Goal: Information Seeking & Learning: Learn about a topic

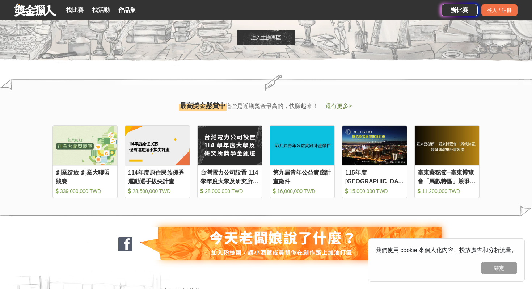
scroll to position [752, 0]
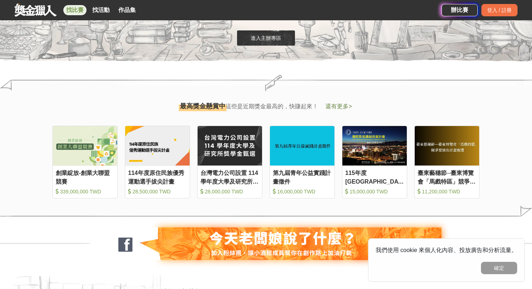
click at [83, 5] on link "找比賽" at bounding box center [74, 10] width 23 height 10
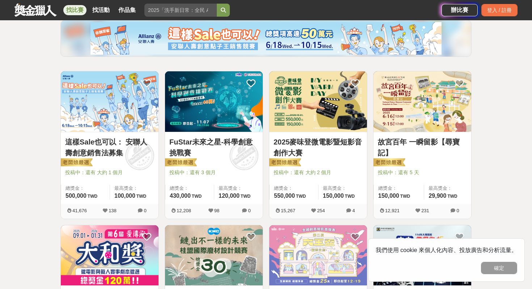
scroll to position [100, 0]
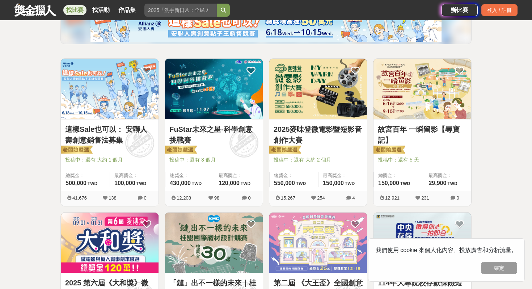
click at [240, 128] on link "FuStar未來之星-科學創意挑戰賽" at bounding box center [213, 135] width 89 height 22
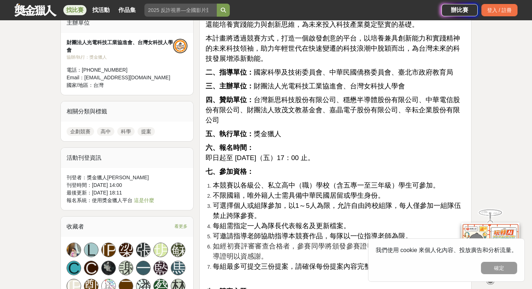
scroll to position [526, 0]
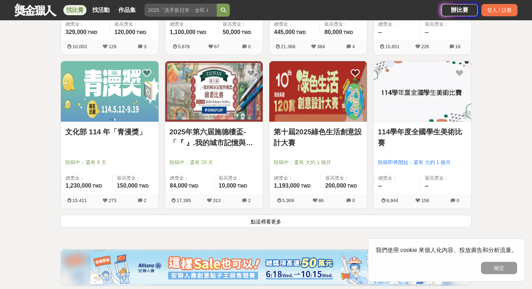
scroll to position [903, 0]
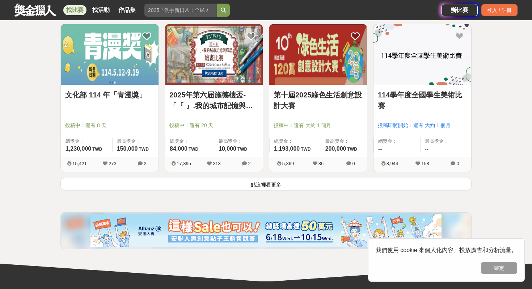
click at [236, 190] on button "點這裡看更多" at bounding box center [265, 184] width 411 height 13
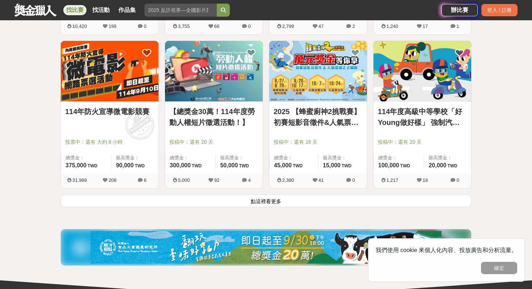
scroll to position [1802, 0]
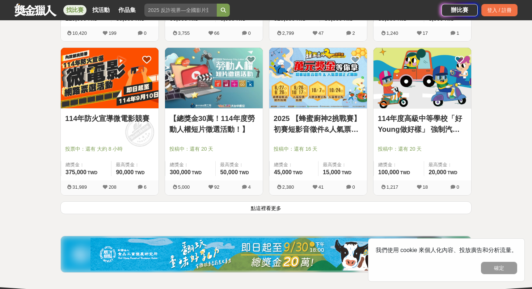
click at [254, 209] on button "點這裡看更多" at bounding box center [265, 207] width 411 height 13
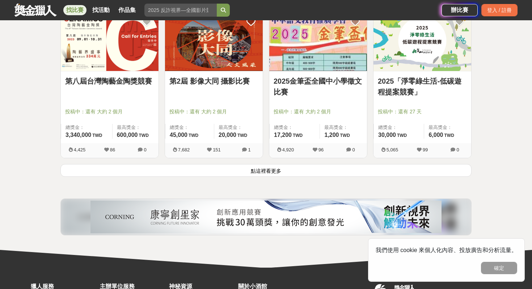
scroll to position [2761, 0]
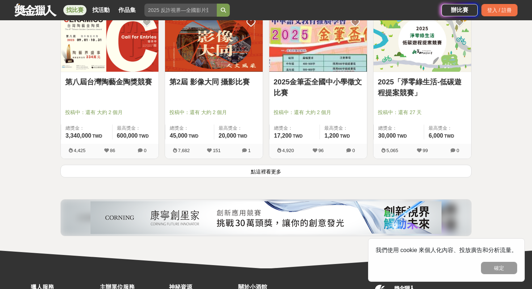
click at [267, 173] on button "點這裡看更多" at bounding box center [265, 171] width 411 height 13
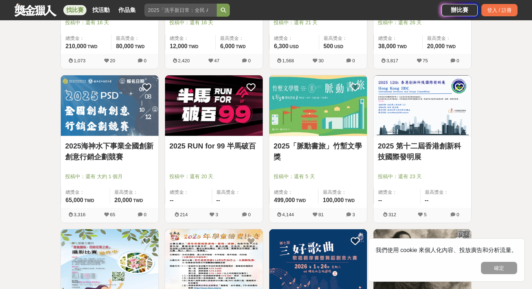
scroll to position [3313, 0]
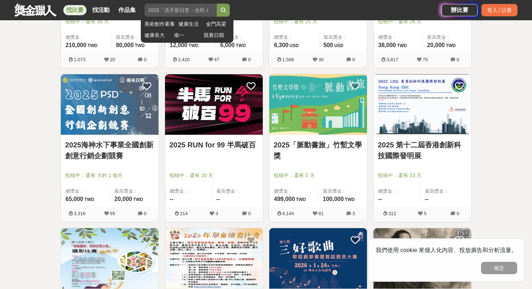
click at [170, 8] on input "search" at bounding box center [180, 10] width 72 height 13
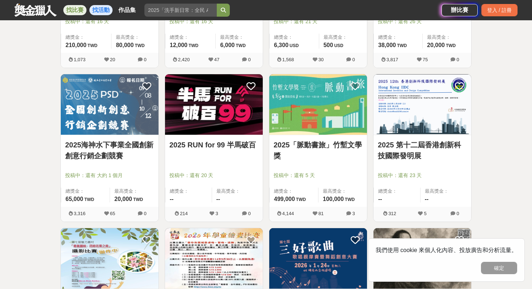
click at [101, 9] on link "找活動" at bounding box center [100, 10] width 23 height 10
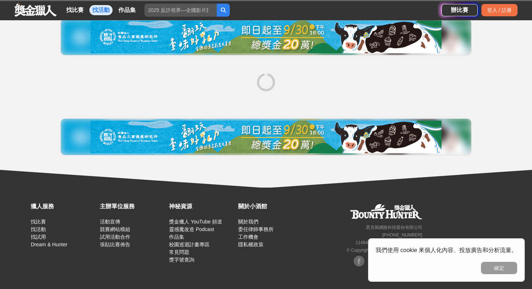
scroll to position [89, 0]
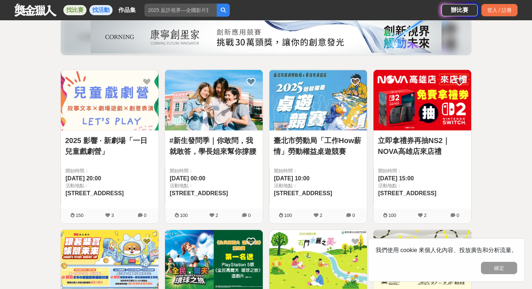
click at [71, 9] on link "找比賽" at bounding box center [74, 10] width 23 height 10
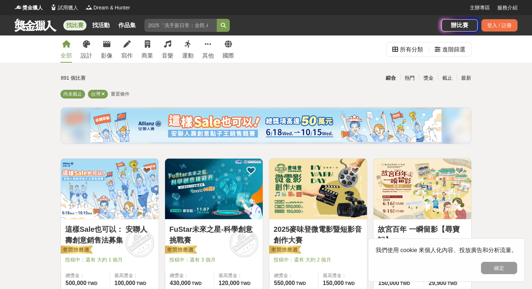
click at [125, 93] on span "重置條件" at bounding box center [120, 93] width 19 height 5
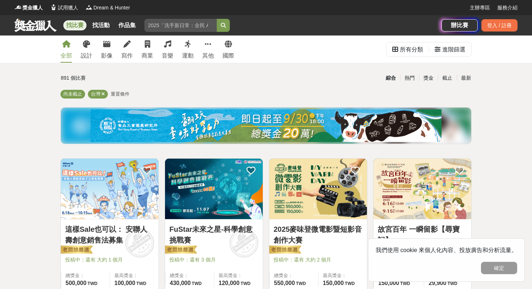
click at [125, 93] on span "重置條件" at bounding box center [120, 93] width 19 height 5
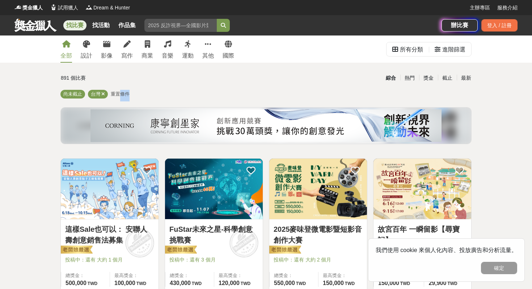
click at [125, 93] on span "重置條件" at bounding box center [120, 93] width 19 height 5
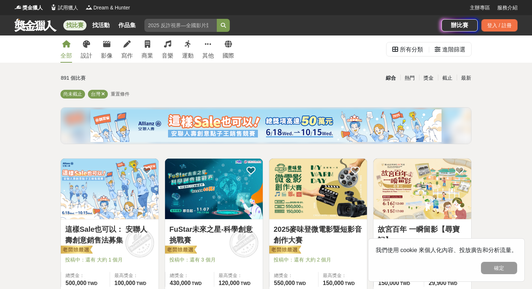
click at [123, 82] on div "891 個比賽" at bounding box center [129, 78] width 137 height 13
click at [210, 46] on icon at bounding box center [208, 44] width 7 height 7
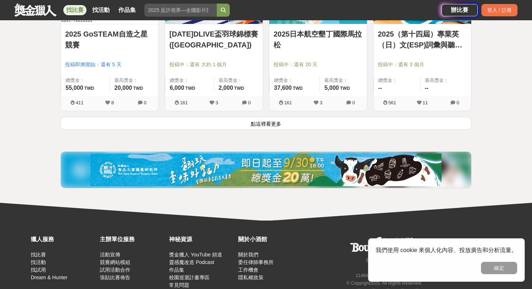
scroll to position [966, 0]
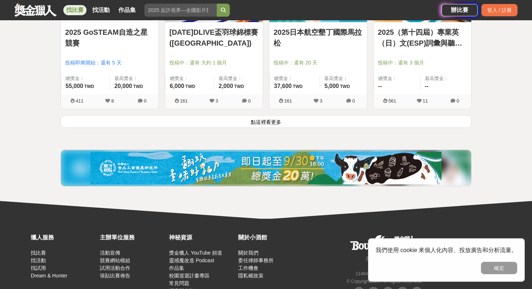
click at [244, 124] on button "點這裡看更多" at bounding box center [265, 121] width 411 height 13
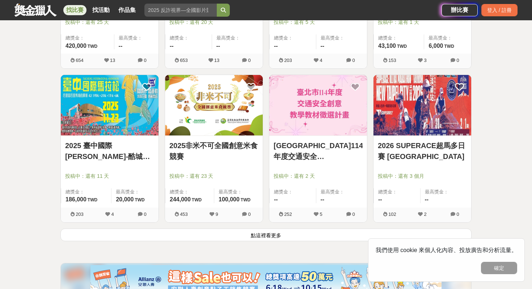
scroll to position [1781, 0]
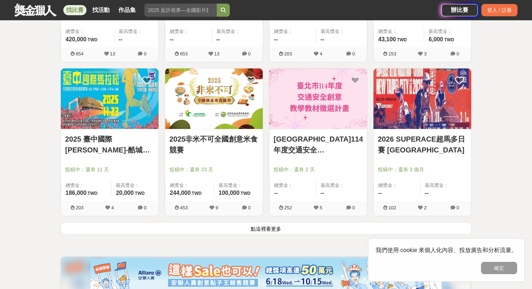
click at [171, 234] on button "點這裡看更多" at bounding box center [265, 228] width 411 height 13
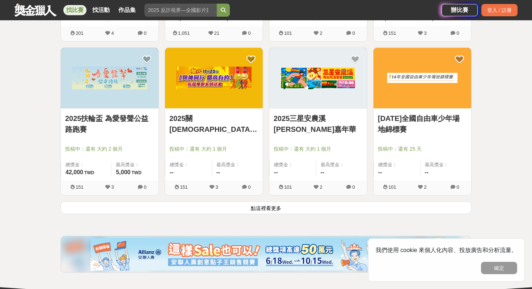
scroll to position [2726, 0]
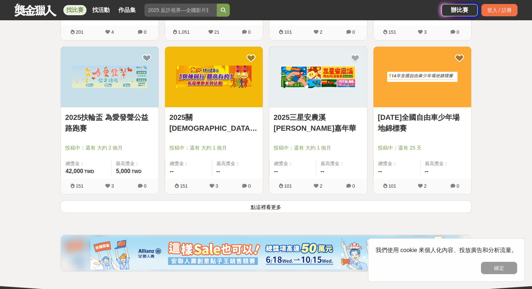
click at [248, 206] on button "點這裡看更多" at bounding box center [265, 206] width 411 height 13
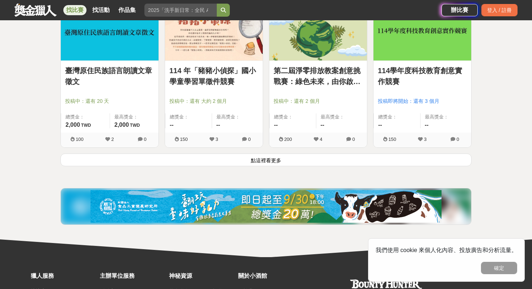
scroll to position [3700, 0]
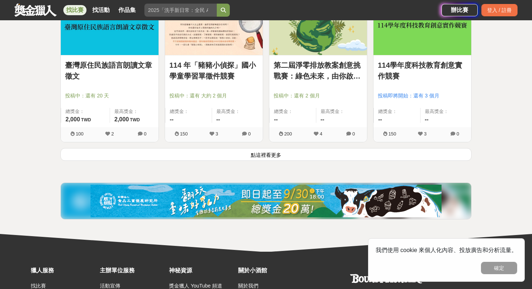
click at [269, 151] on button "點這裡看更多" at bounding box center [265, 154] width 411 height 13
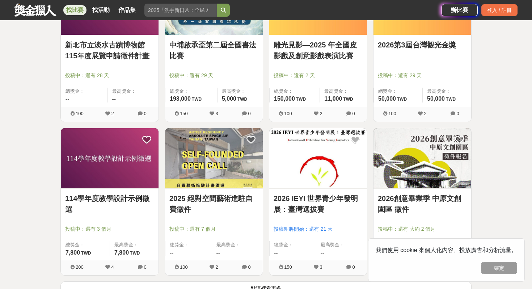
scroll to position [4534, 0]
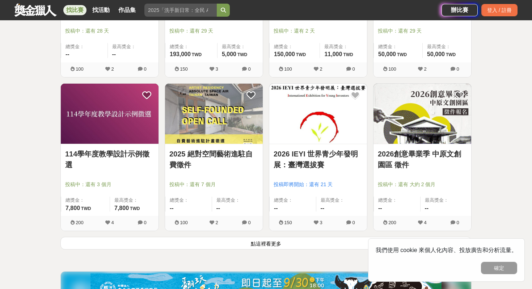
click at [276, 248] on button "點這裡看更多" at bounding box center [265, 243] width 411 height 13
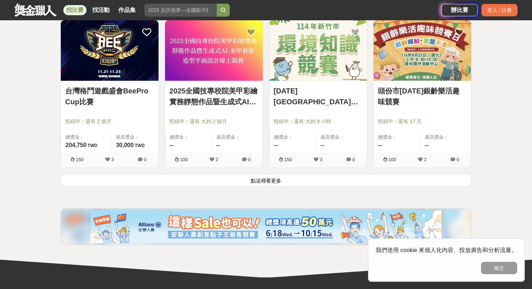
scroll to position [5521, 0]
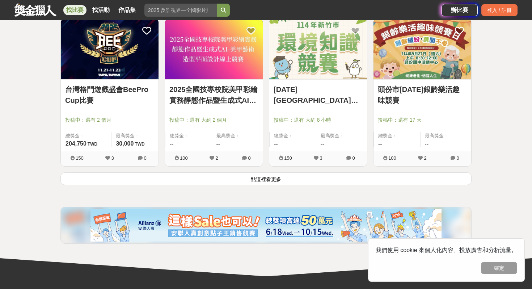
click at [264, 178] on button "點這裡看更多" at bounding box center [265, 178] width 411 height 13
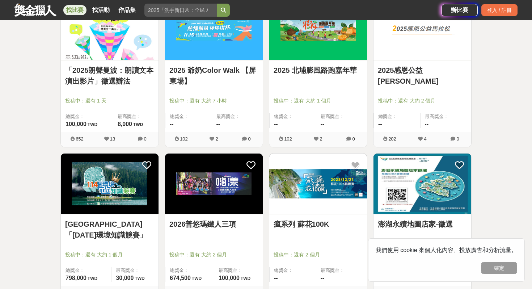
scroll to position [2148, 0]
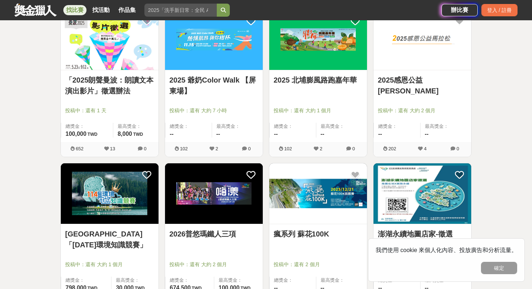
click at [236, 93] on link "2025 爺奶Color Walk 【屏東場】" at bounding box center [213, 86] width 89 height 22
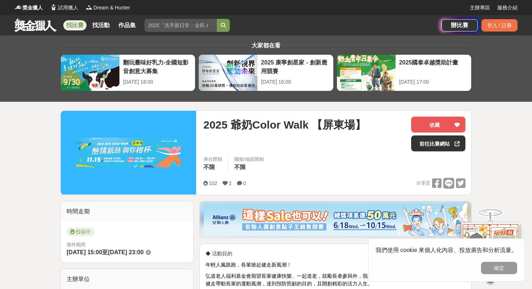
click at [78, 23] on link "找比賽" at bounding box center [74, 25] width 23 height 10
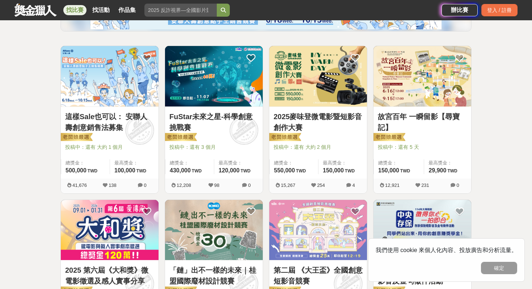
scroll to position [110, 0]
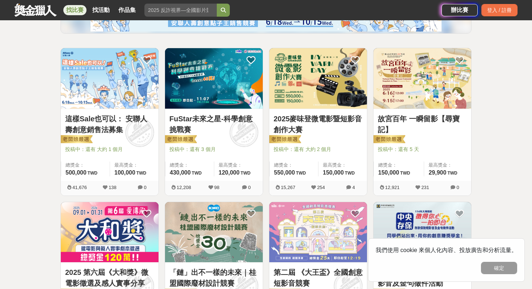
click at [123, 109] on div "這樣Sale也可以： 安聯人壽創意銷售法募集 投稿中：還有 大約 1 個月 總獎金： 500,000 500,000 TWD 最高獎金： 100,000 TWD" at bounding box center [110, 145] width 98 height 72
click at [123, 100] on img at bounding box center [110, 78] width 98 height 60
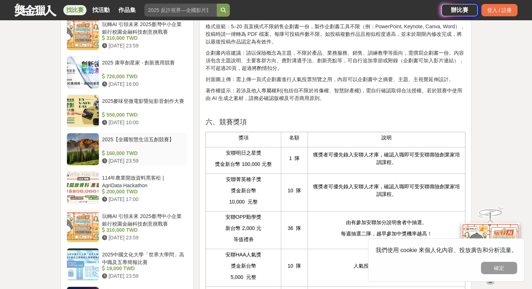
scroll to position [616, 0]
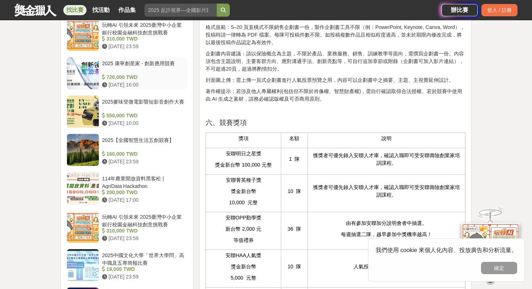
click at [163, 83] on div "[DATE] 16:00" at bounding box center [143, 85] width 83 height 8
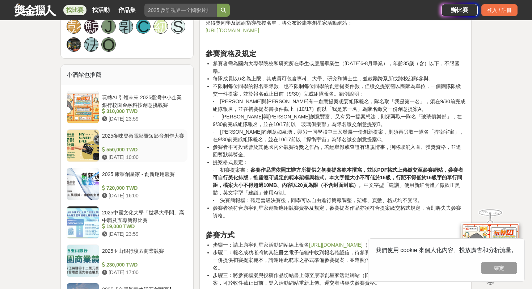
scroll to position [746, 0]
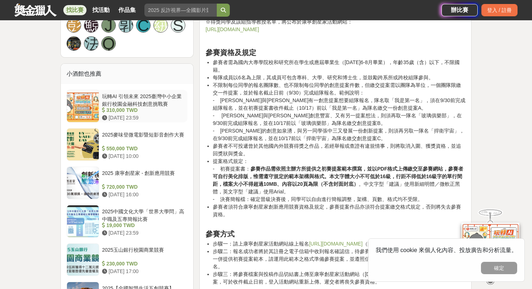
click at [168, 105] on div "玩轉AI 引領未來 2025臺灣中小企業銀行校園金融科技創意挑戰賽" at bounding box center [143, 100] width 83 height 14
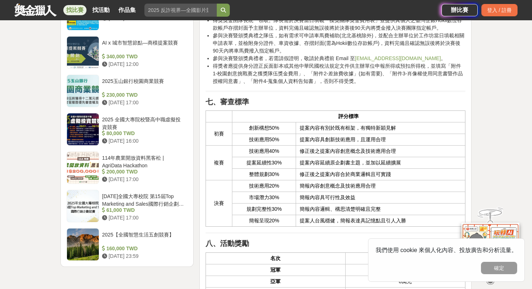
scroll to position [1077, 0]
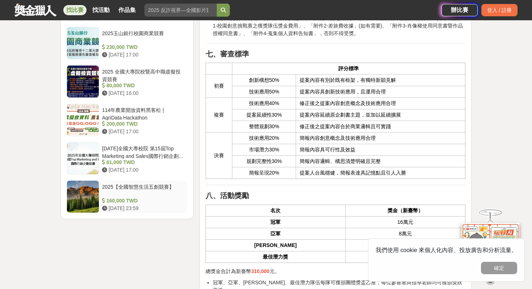
click at [163, 193] on div "2025【全國智慧生活五創競賽】" at bounding box center [143, 190] width 83 height 14
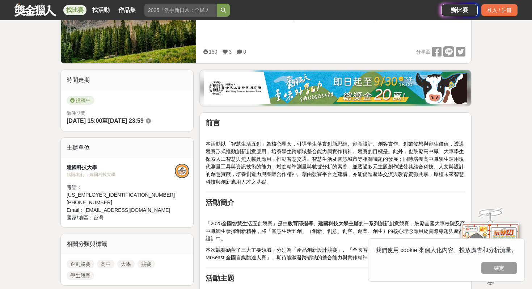
scroll to position [134, 0]
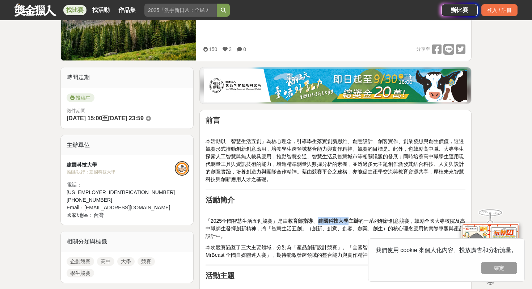
drag, startPoint x: 319, startPoint y: 221, endPoint x: 349, endPoint y: 220, distance: 30.4
click at [349, 220] on strong "建國科技大學主辦" at bounding box center [338, 221] width 41 height 6
copy strong "建國科技大學"
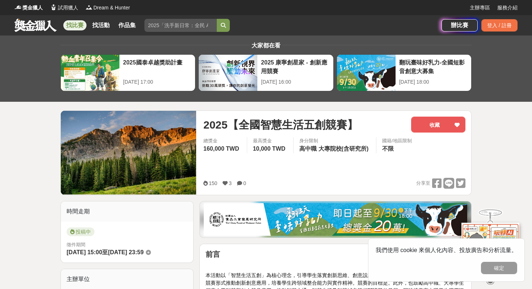
click at [285, 161] on div "總獎金 160,000 TWD 最高獎金 10,000 TWD 身分限制 高中職 大專院校(含研究所) 國籍/地區限制 不限" at bounding box center [334, 157] width 262 height 41
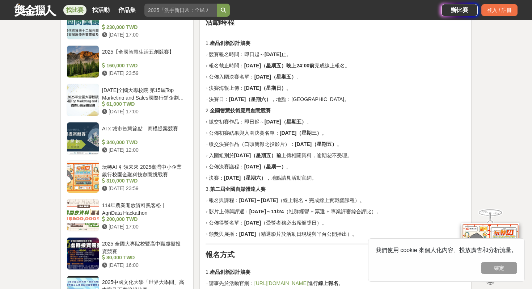
scroll to position [713, 0]
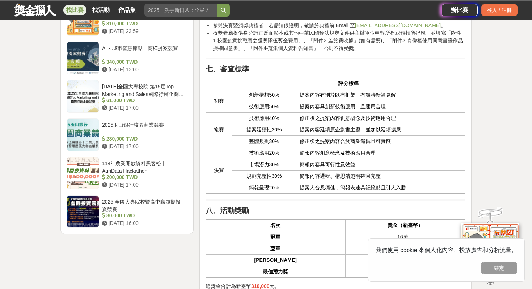
scroll to position [1077, 0]
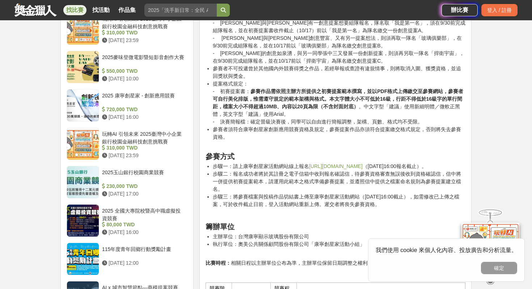
scroll to position [746, 0]
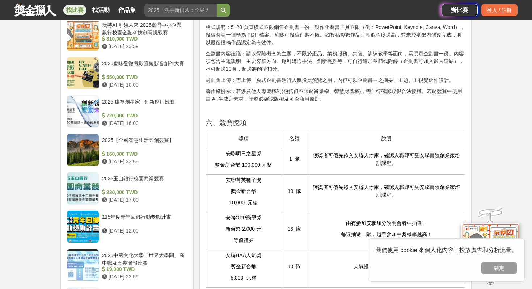
scroll to position [616, 0]
click at [22, 10] on link at bounding box center [36, 10] width 44 height 14
